Goal: Transaction & Acquisition: Purchase product/service

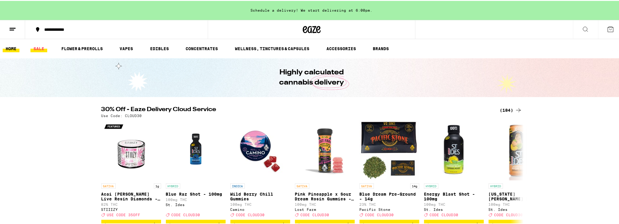
click at [35, 51] on link "SALE" at bounding box center [38, 47] width 17 height 7
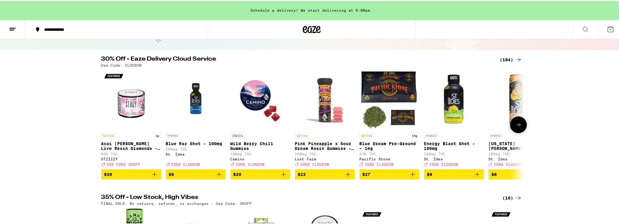
scroll to position [53, 0]
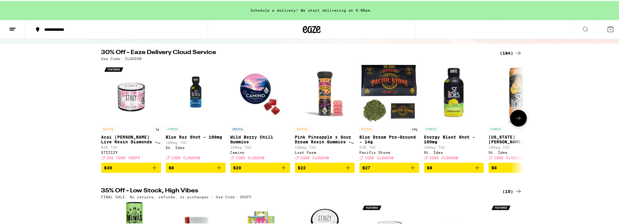
click at [411, 171] on icon "Add to bag" at bounding box center [412, 166] width 7 height 7
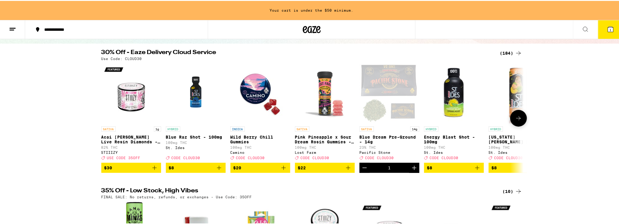
click at [411, 170] on icon "Increment" at bounding box center [414, 166] width 7 height 7
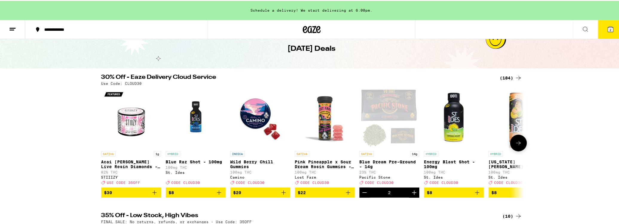
scroll to position [0, 0]
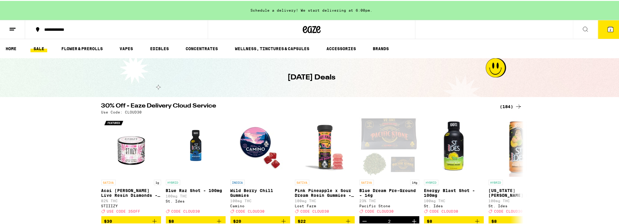
click at [505, 103] on div "(184)" at bounding box center [511, 105] width 22 height 7
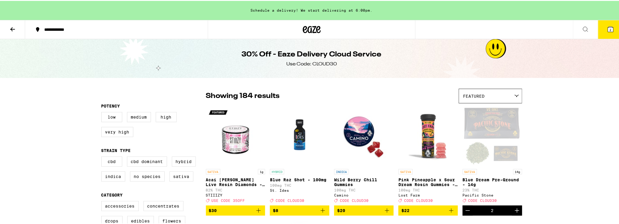
click at [607, 34] on button "2" at bounding box center [610, 28] width 25 height 19
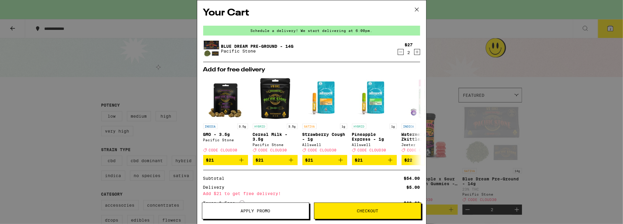
click at [281, 207] on button "Apply Promo" at bounding box center [255, 211] width 107 height 17
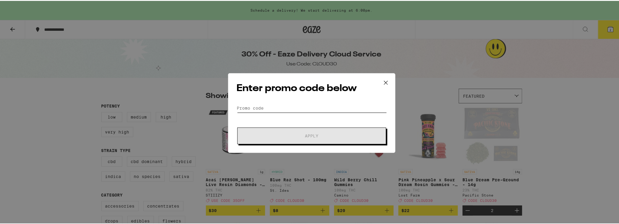
click at [273, 107] on input "Promo Code" at bounding box center [312, 107] width 150 height 9
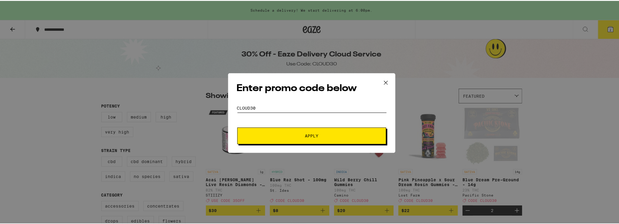
type input "cloud30"
click at [308, 135] on span "Apply" at bounding box center [311, 135] width 13 height 4
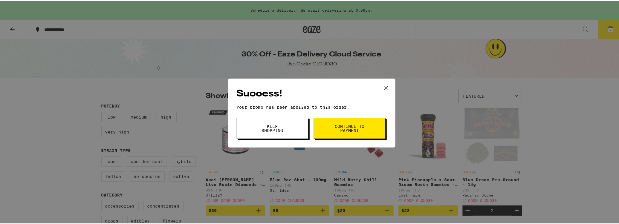
click at [337, 128] on span "Continue to payment" at bounding box center [349, 127] width 30 height 8
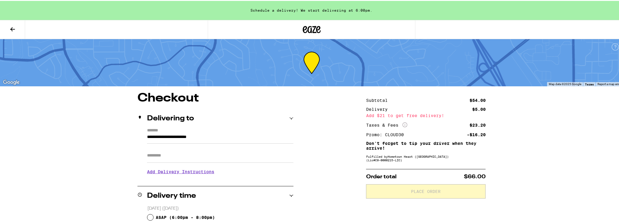
click at [13, 29] on icon at bounding box center [12, 28] width 7 height 7
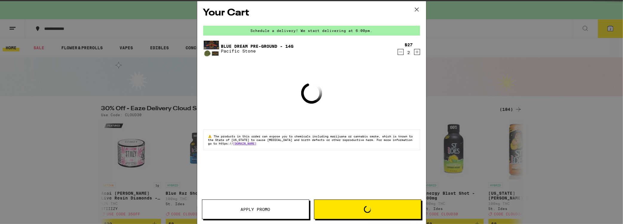
click at [415, 54] on icon "Increment" at bounding box center [416, 51] width 5 height 7
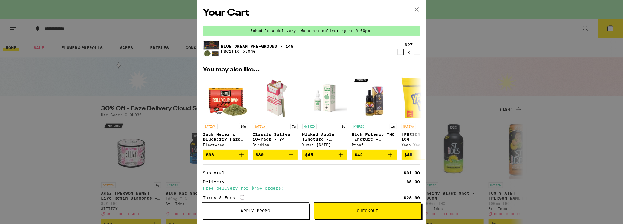
click at [265, 209] on span "Apply Promo" at bounding box center [256, 211] width 30 height 4
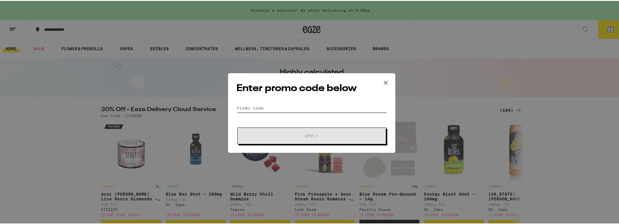
click at [260, 108] on input "Promo Code" at bounding box center [312, 107] width 150 height 9
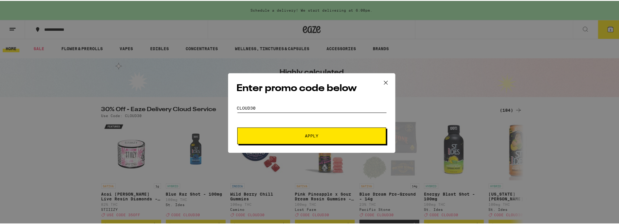
type input "cloud30"
click at [307, 133] on span "Apply" at bounding box center [311, 135] width 13 height 4
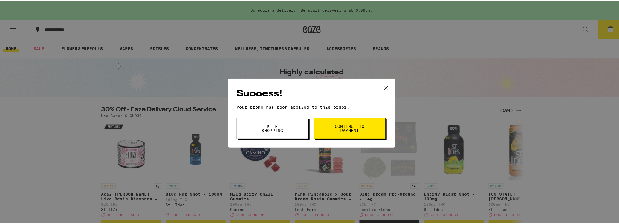
click at [374, 130] on button "Continue to payment" at bounding box center [350, 127] width 72 height 21
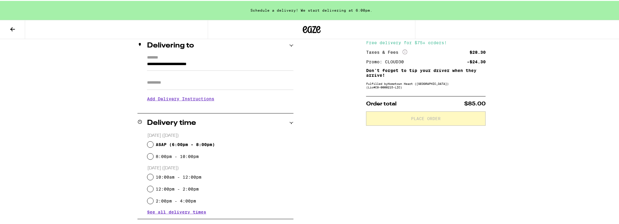
scroll to position [83, 0]
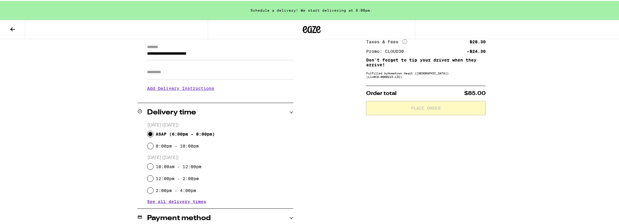
click at [150, 132] on input "ASAP ( 6:00pm - 8:00pm )" at bounding box center [150, 133] width 6 height 6
radio input "true"
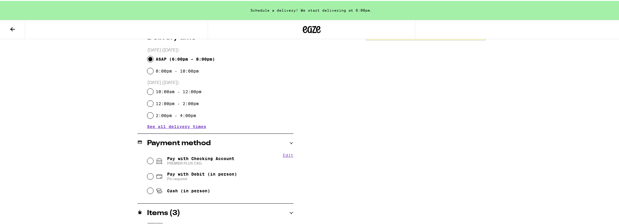
scroll to position [169, 0]
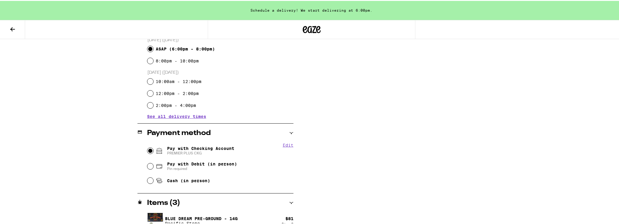
click at [148, 151] on input "Pay with Checking Account PREMIER PLUS CKG" at bounding box center [150, 150] width 6 height 6
radio input "true"
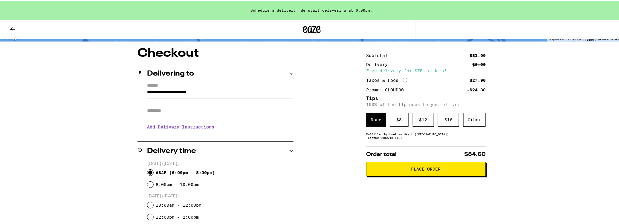
scroll to position [47, 0]
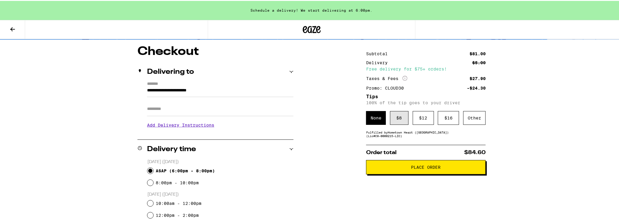
click at [400, 122] on div "$ 8" at bounding box center [399, 117] width 19 height 14
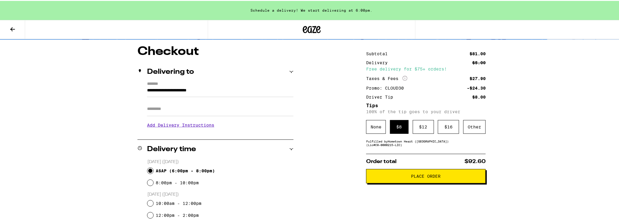
click at [429, 177] on span "Place Order" at bounding box center [426, 175] width 30 height 4
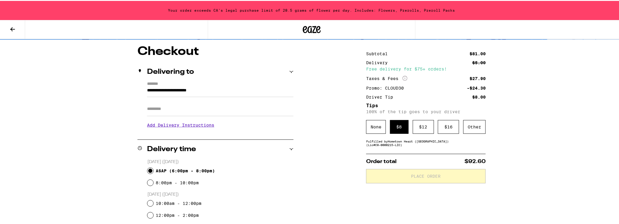
scroll to position [197, 0]
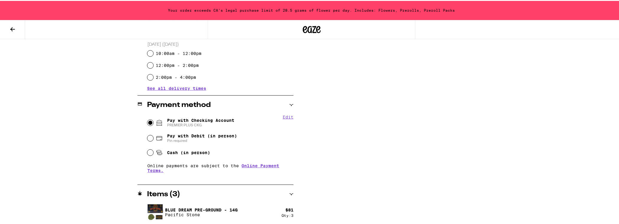
click at [211, 198] on div "Items ( 3 )" at bounding box center [215, 193] width 156 height 19
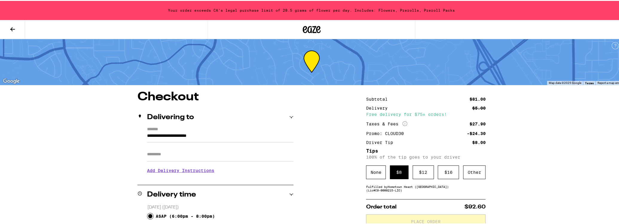
scroll to position [0, 0]
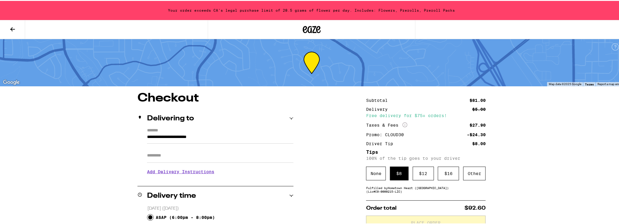
click at [10, 33] on button at bounding box center [12, 28] width 25 height 19
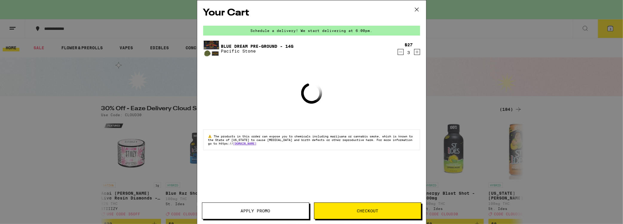
click at [401, 54] on icon "Decrement" at bounding box center [400, 51] width 5 height 7
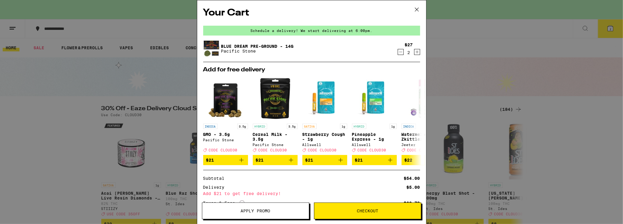
click at [367, 211] on span "Checkout" at bounding box center [368, 211] width 22 height 4
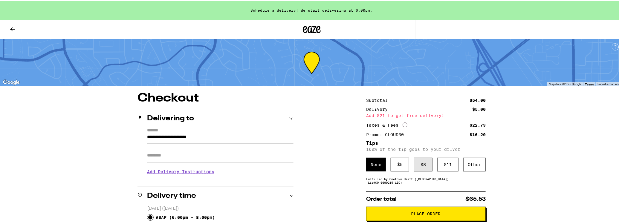
click at [414, 166] on div "$ 8" at bounding box center [423, 164] width 19 height 14
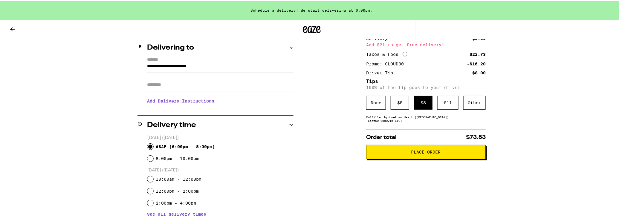
scroll to position [74, 0]
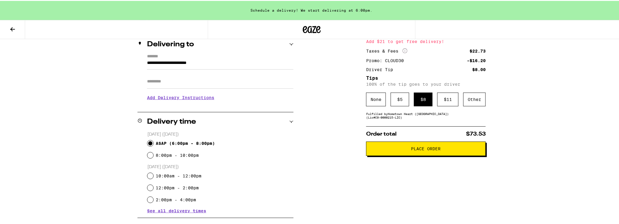
click at [422, 154] on button "Place Order" at bounding box center [426, 148] width 120 height 14
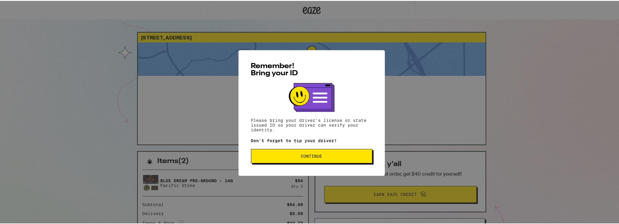
click at [308, 155] on span "Continue" at bounding box center [312, 155] width 22 height 4
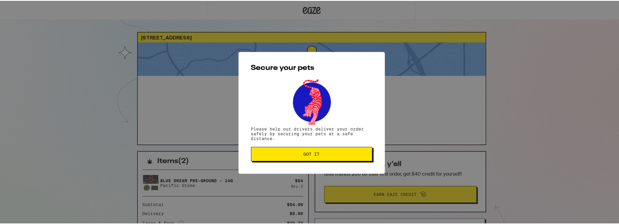
click at [308, 155] on span "Got it" at bounding box center [312, 153] width 16 height 4
